Goal: Task Accomplishment & Management: Manage account settings

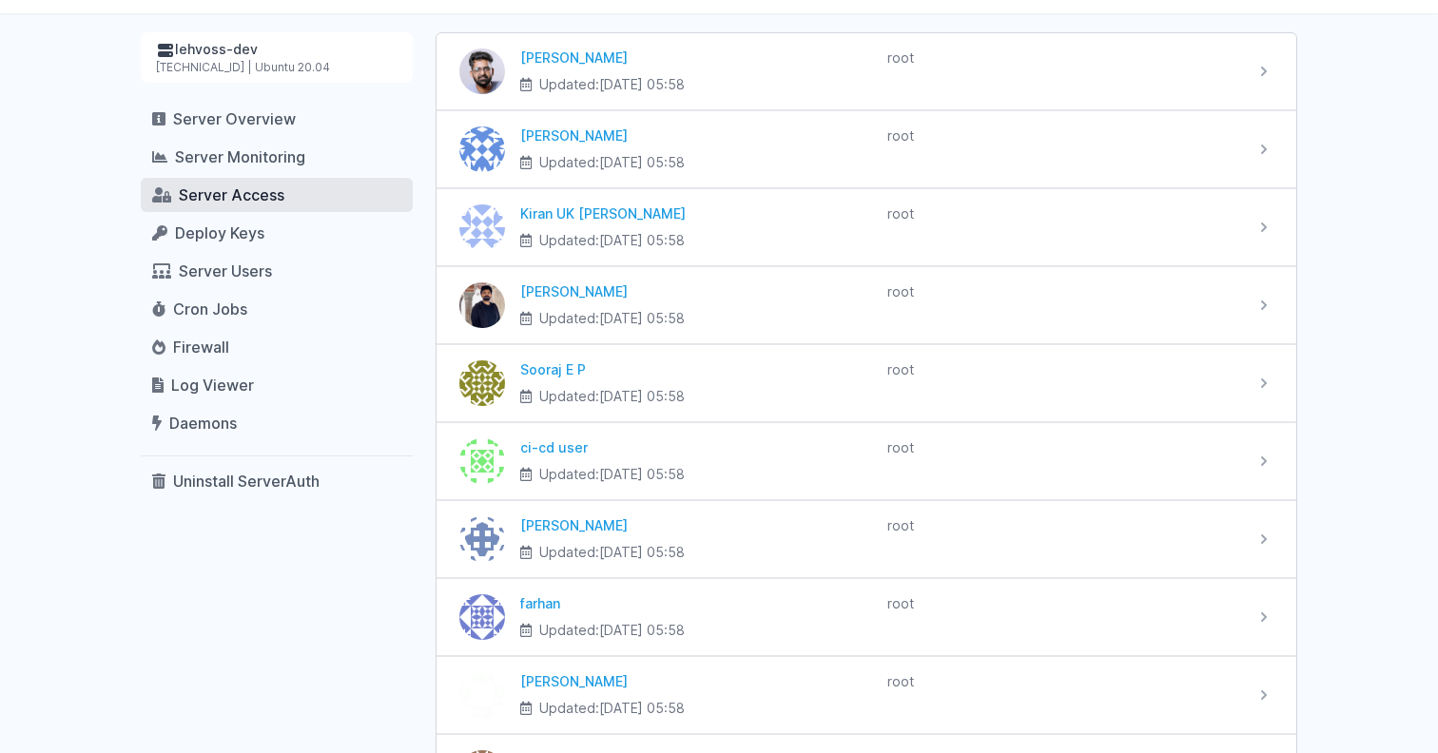
scroll to position [281, 0]
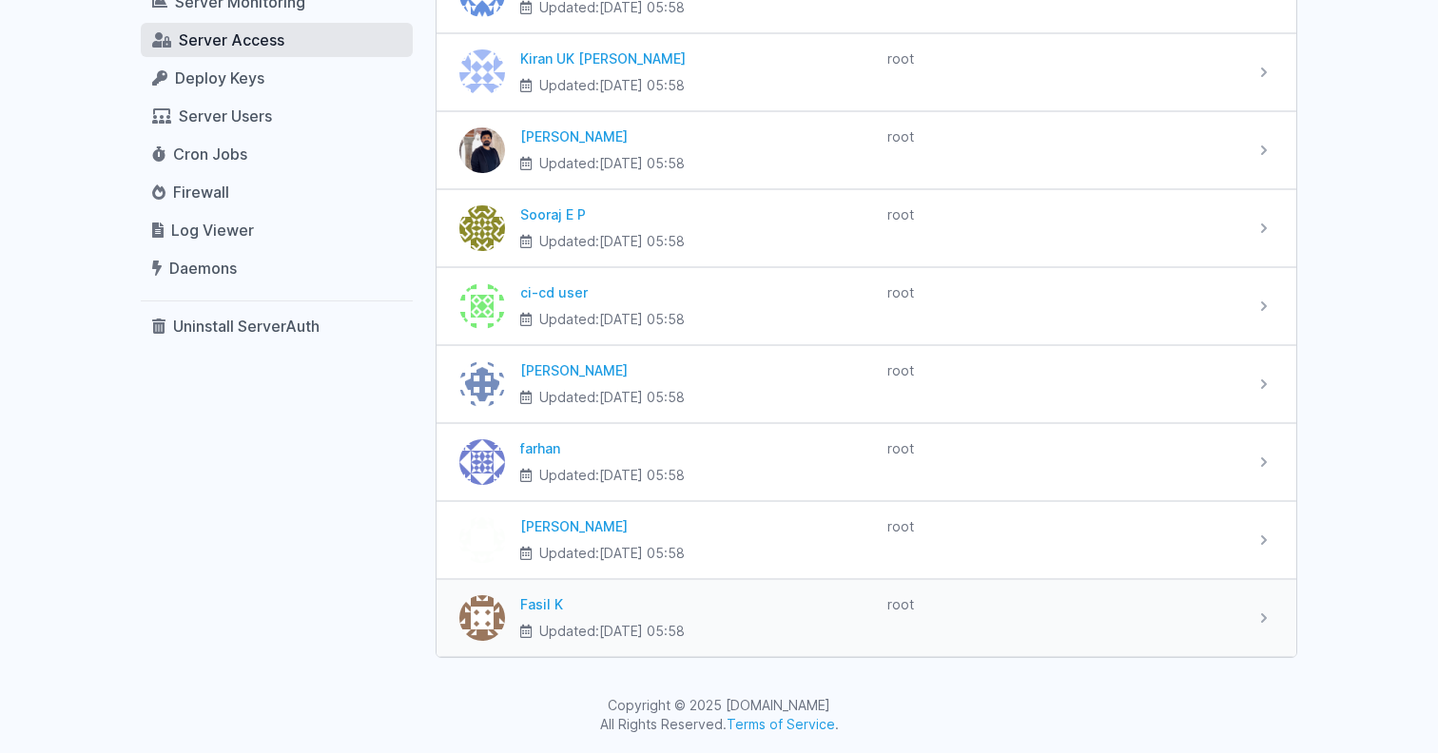
click at [801, 616] on div "Fasil K Updated: [DATE] 05:58" at bounding box center [696, 619] width 352 height 46
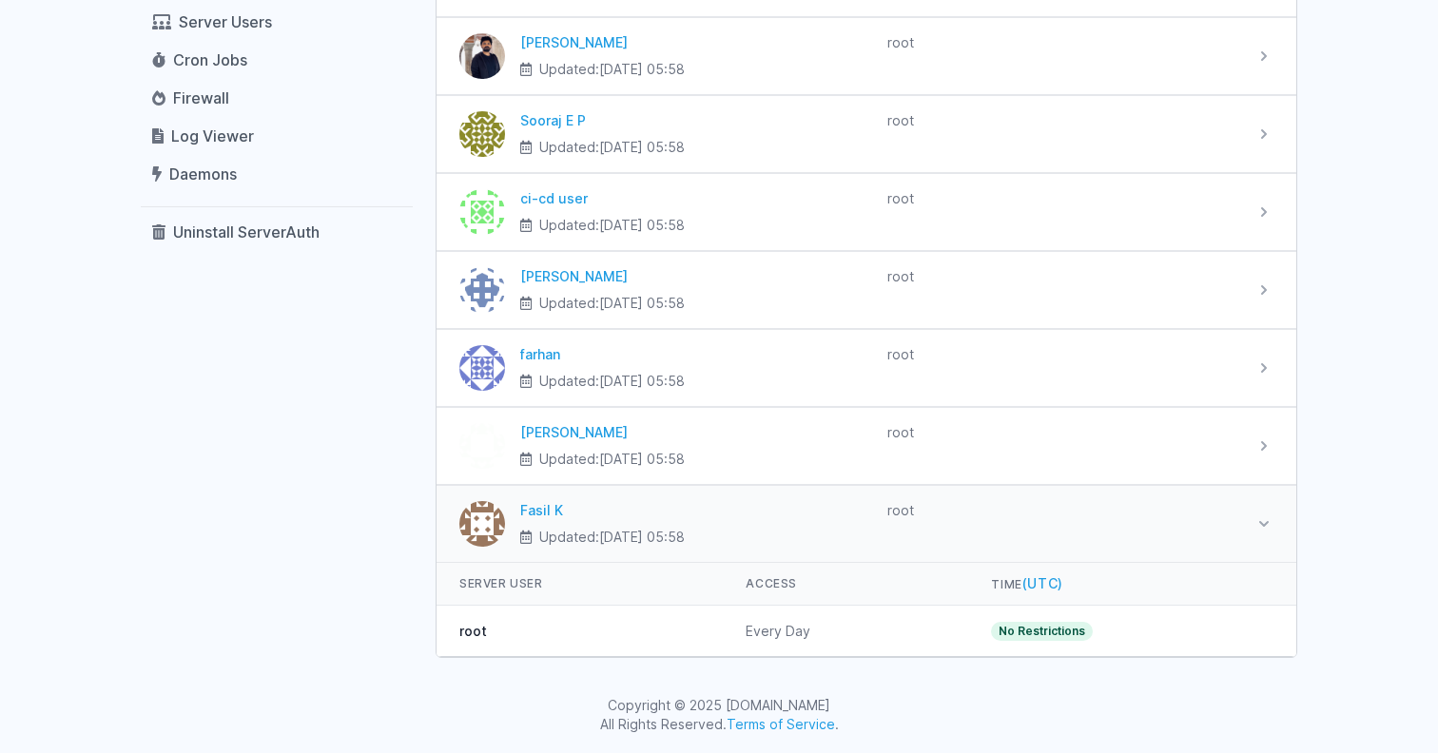
scroll to position [0, 0]
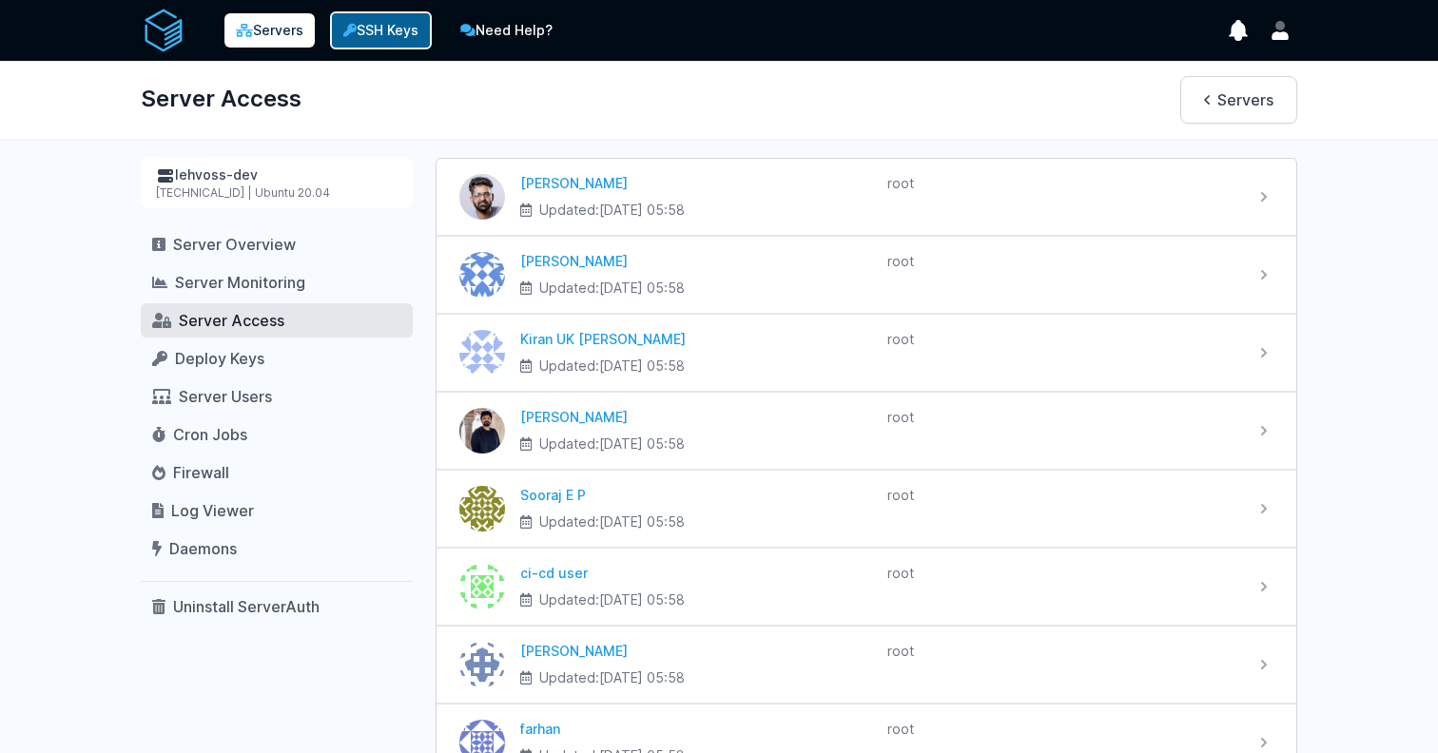
click at [396, 30] on link "SSH Keys" at bounding box center [381, 30] width 102 height 38
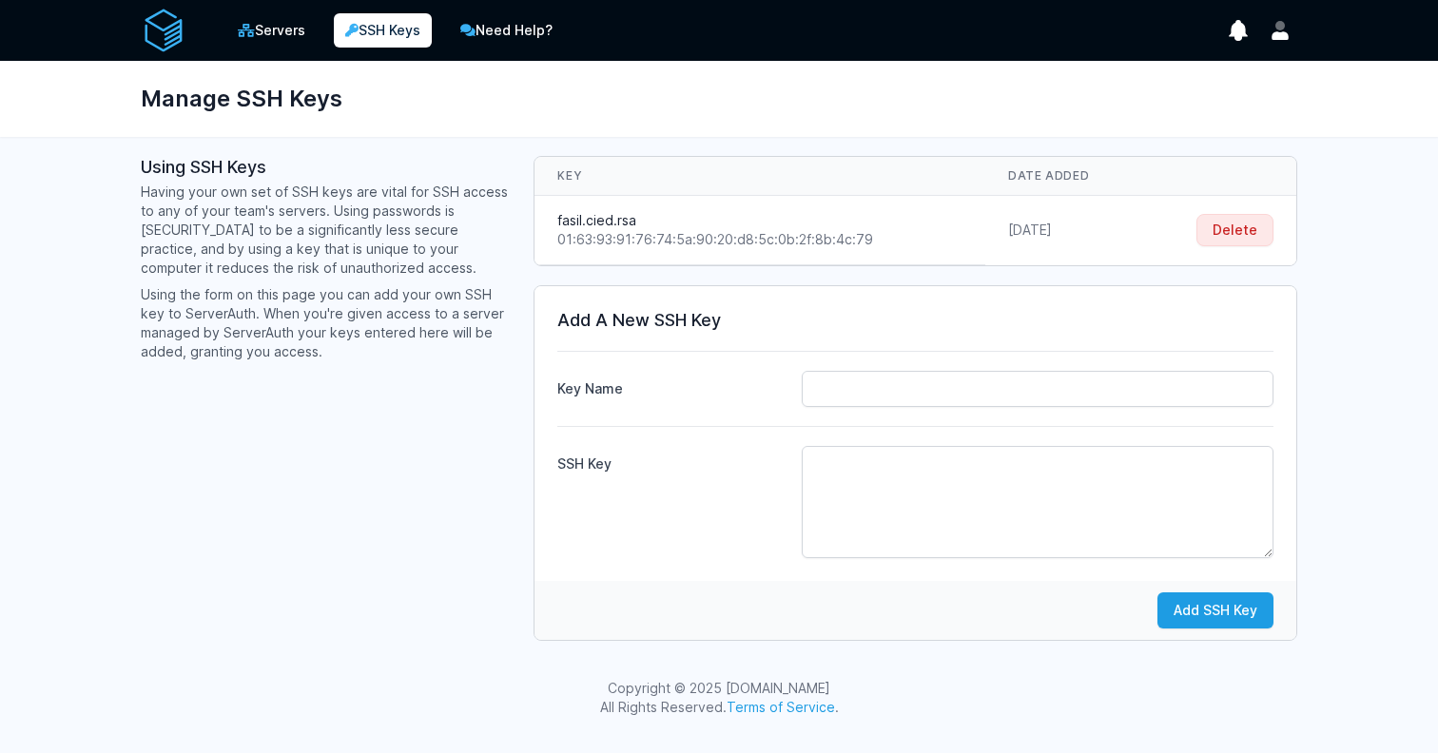
click at [986, 205] on td "September 9, 2025" at bounding box center [1065, 230] width 158 height 69
click at [1243, 211] on td "Delete" at bounding box center [1220, 230] width 153 height 69
click at [1242, 234] on button "Delete" at bounding box center [1235, 230] width 77 height 32
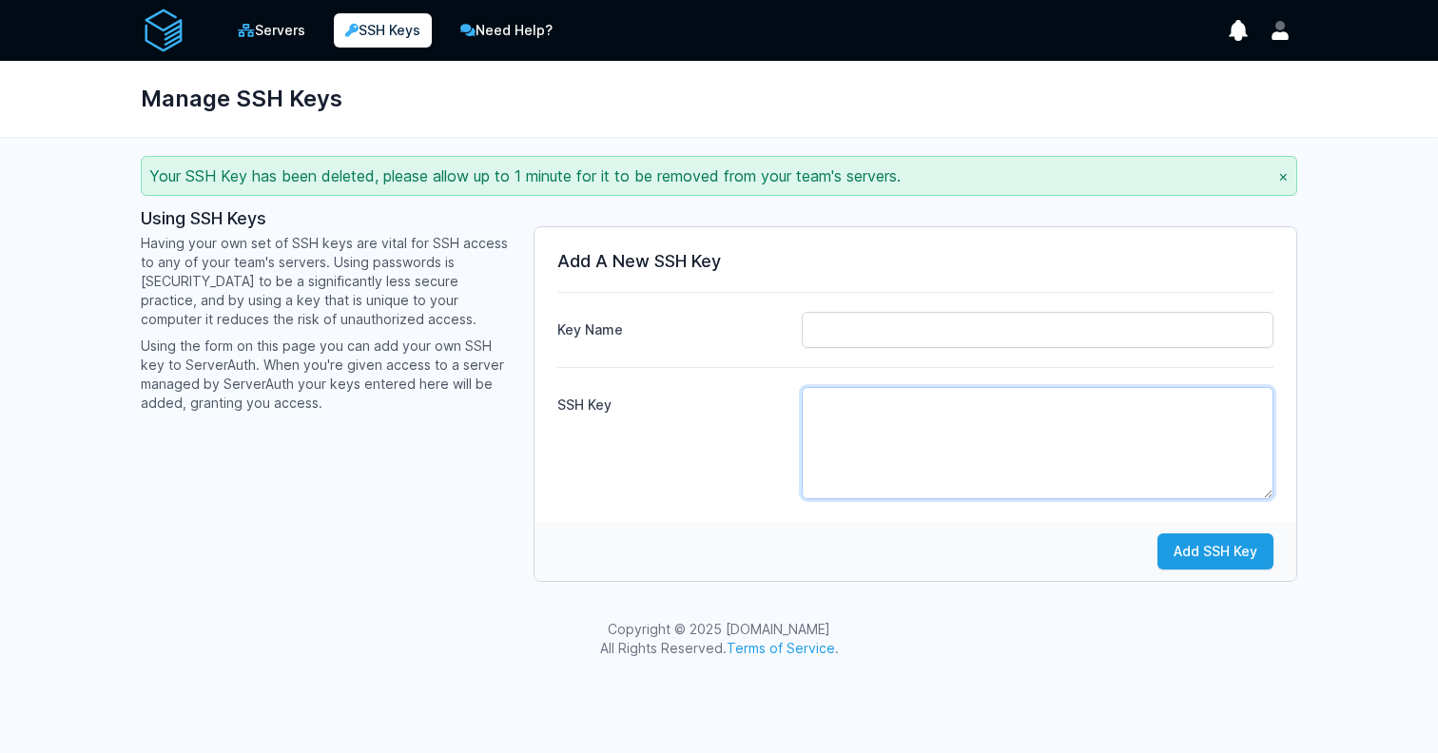
click at [896, 409] on textarea "SSH Key" at bounding box center [1038, 443] width 472 height 112
paste textarea "ssh-rsa AAAAB3NzaC1yc2EAAAADAQABAAACAQDcGNBoPQxK/PNMerUcxp9IJwy2NdJlWVhGcitZI9z…"
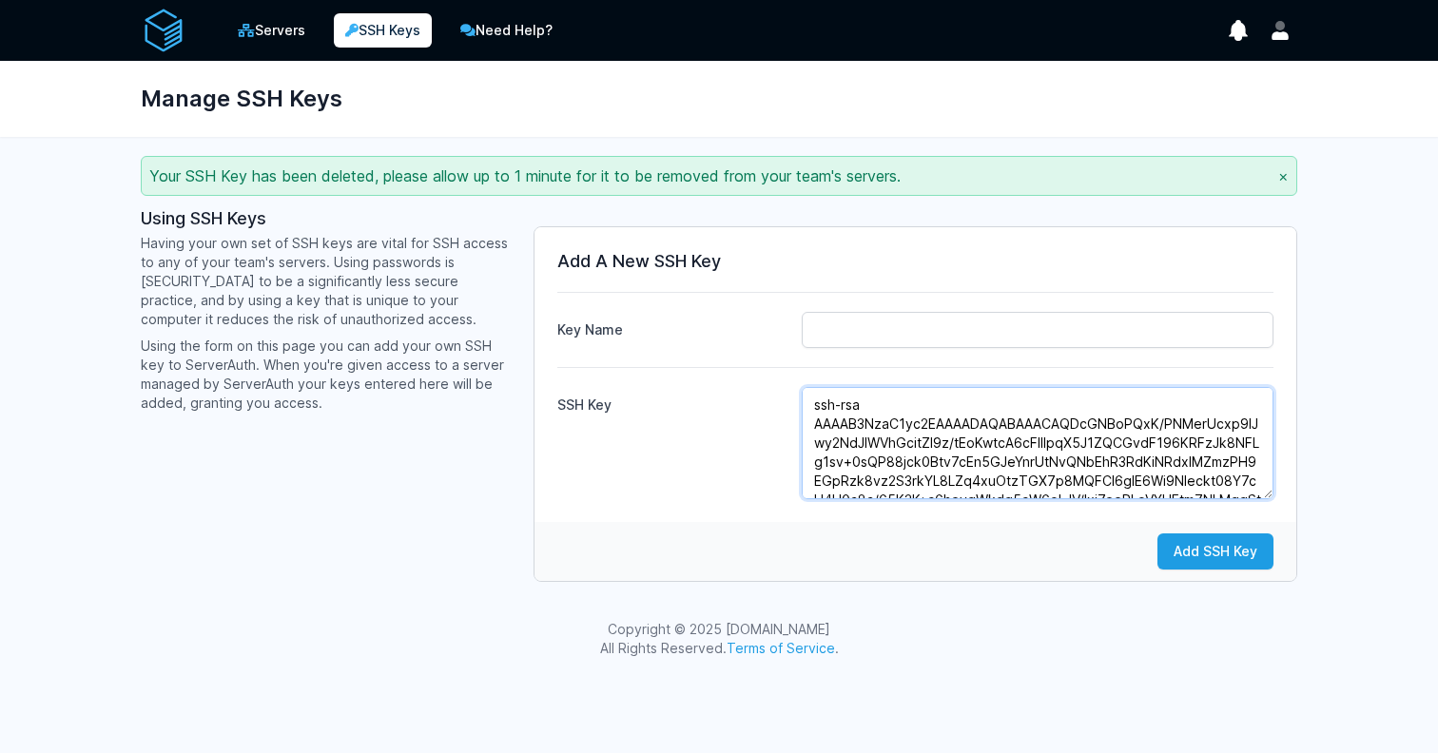
scroll to position [181, 0]
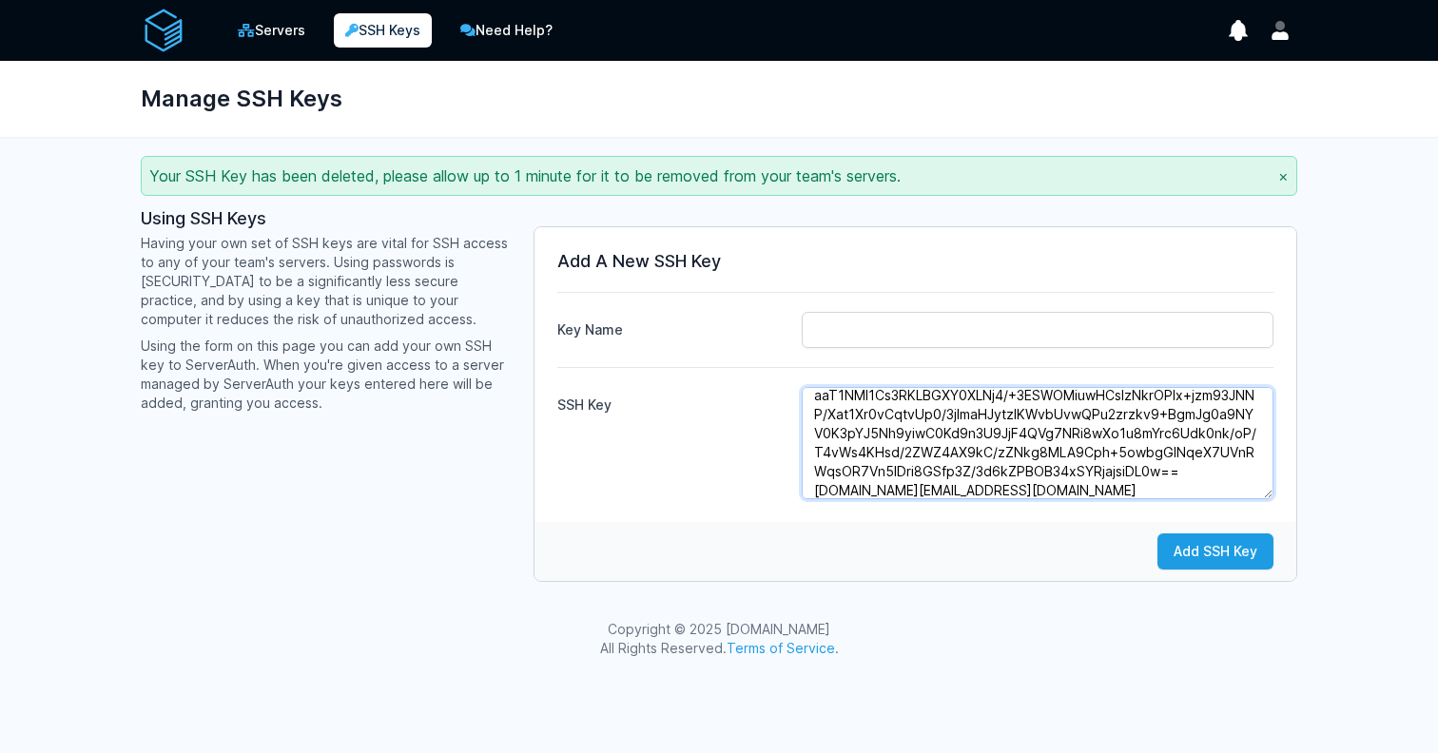
type textarea "ssh-rsa AAAAB3NzaC1yc2EAAAADAQABAAACAQDcGNBoPQxK/PNMerUcxp9IJwy2NdJlWVhGcitZI9z…"
click at [898, 329] on input "Key Name" at bounding box center [1038, 330] width 472 height 36
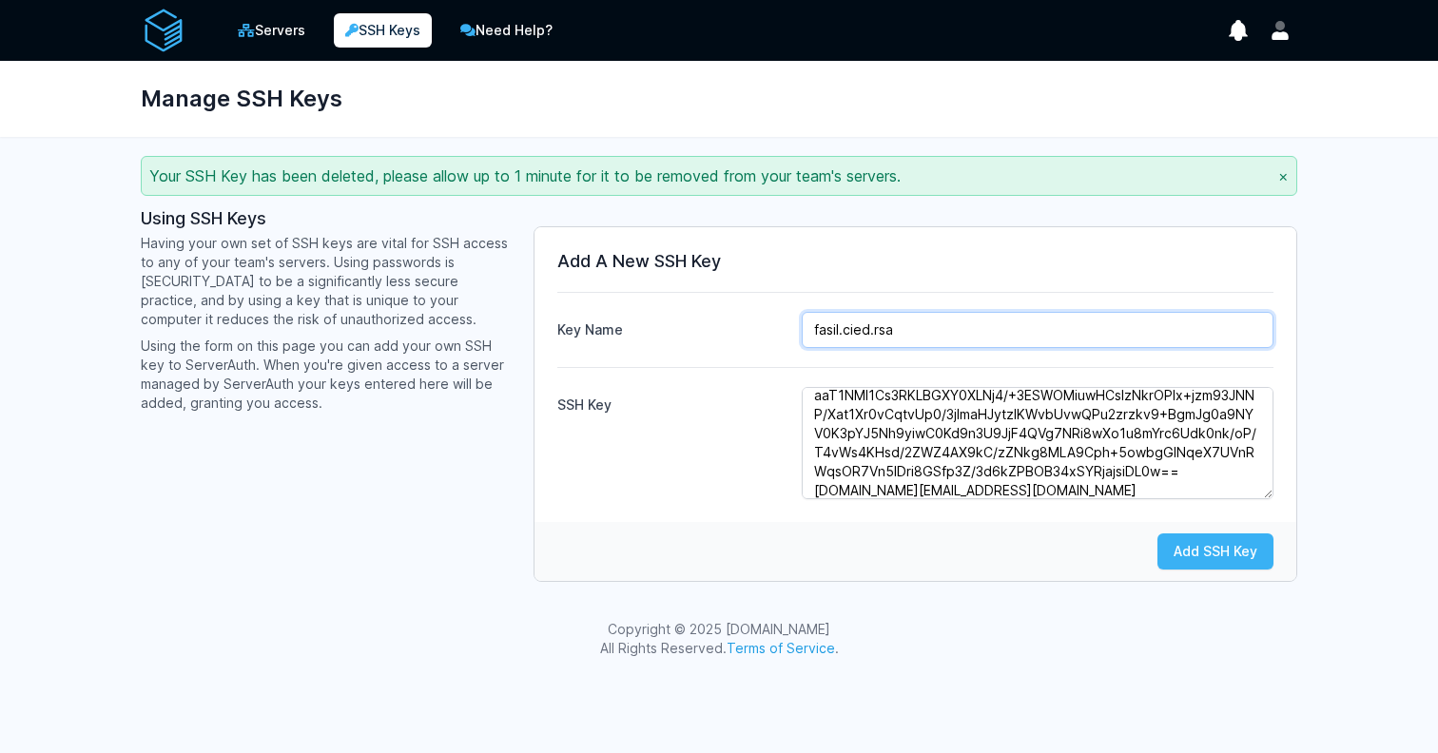
type input "fasil.cied.rsa"
click at [1207, 539] on button "Add SSH Key" at bounding box center [1216, 552] width 116 height 36
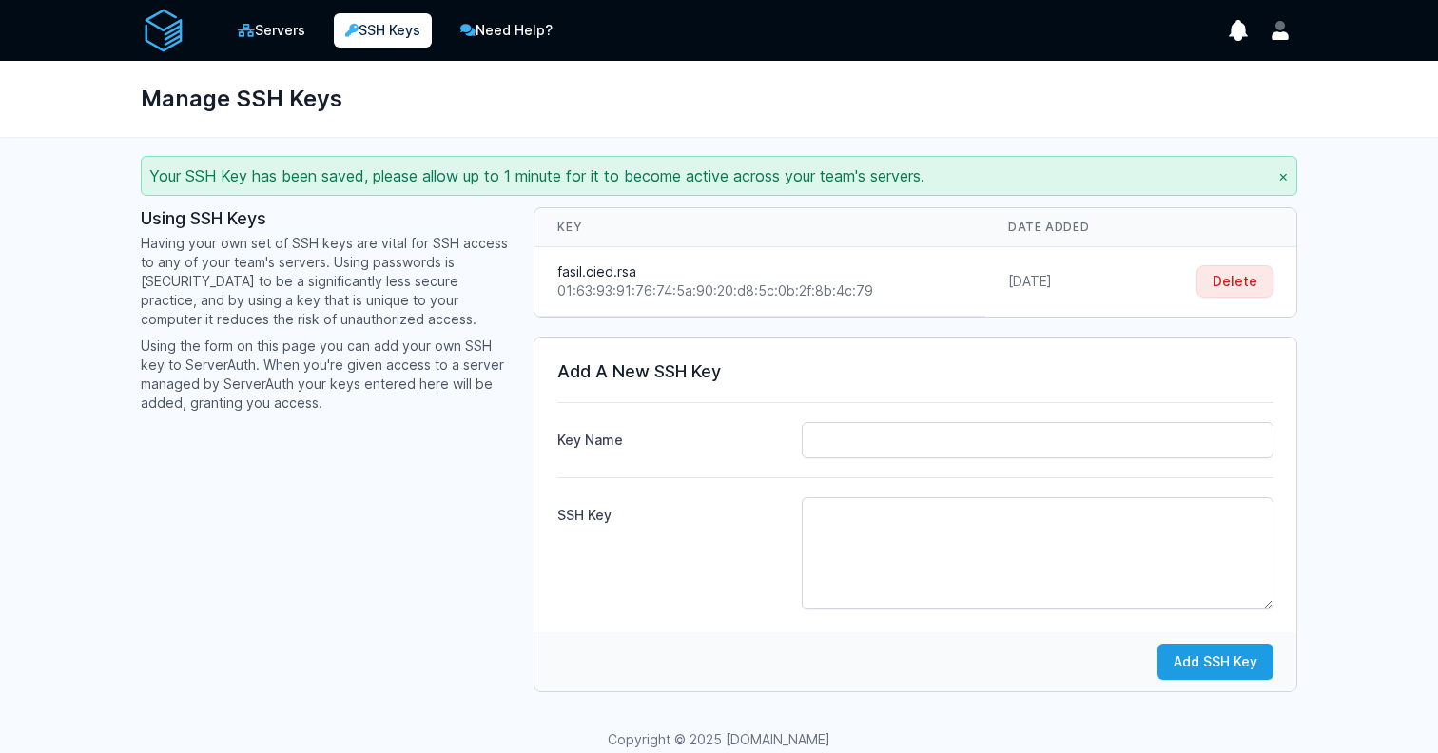
click at [1281, 176] on button "×" at bounding box center [1284, 176] width 10 height 23
